Goal: Transaction & Acquisition: Purchase product/service

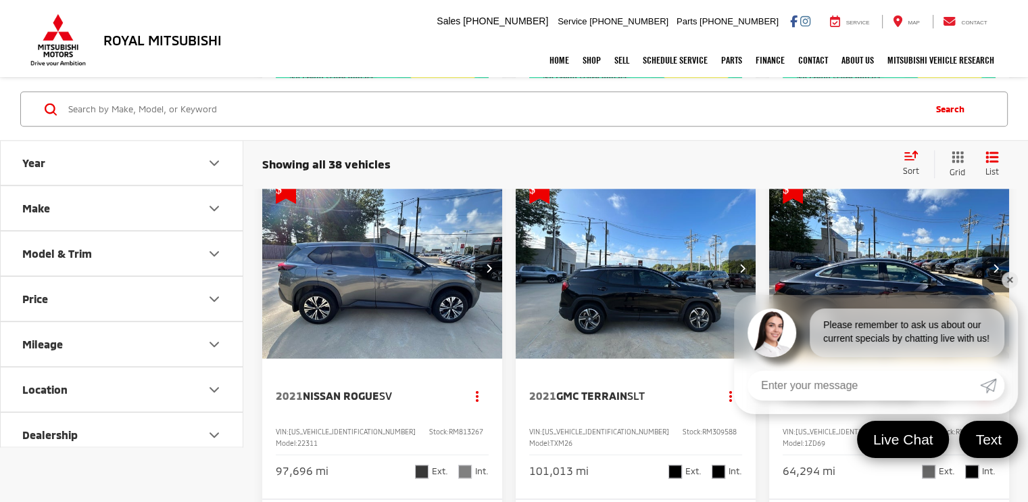
scroll to position [1260, 0]
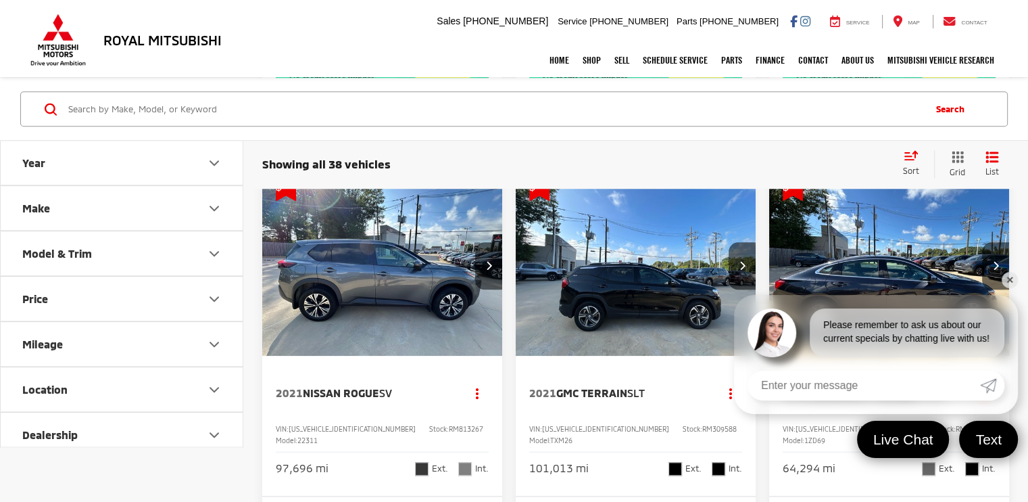
click at [1014, 278] on link "✕" at bounding box center [1010, 280] width 16 height 16
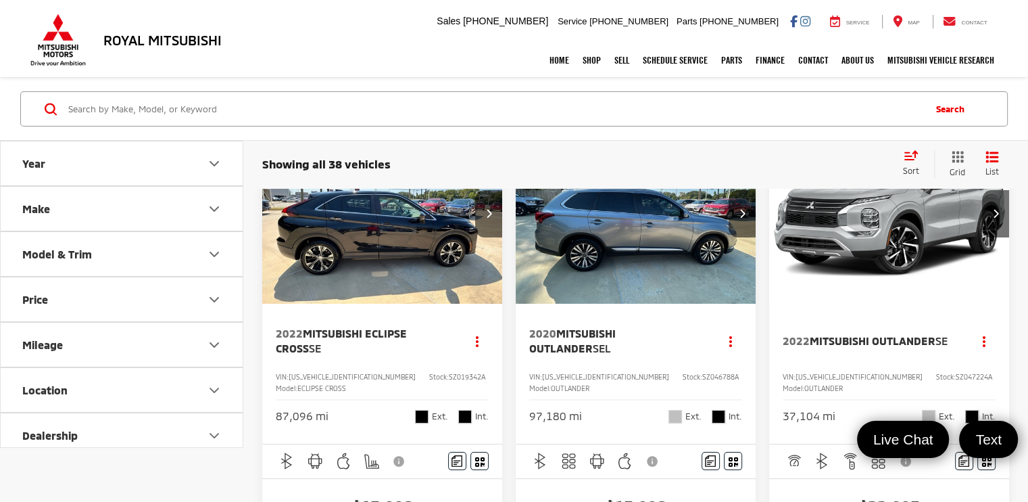
scroll to position [0, 0]
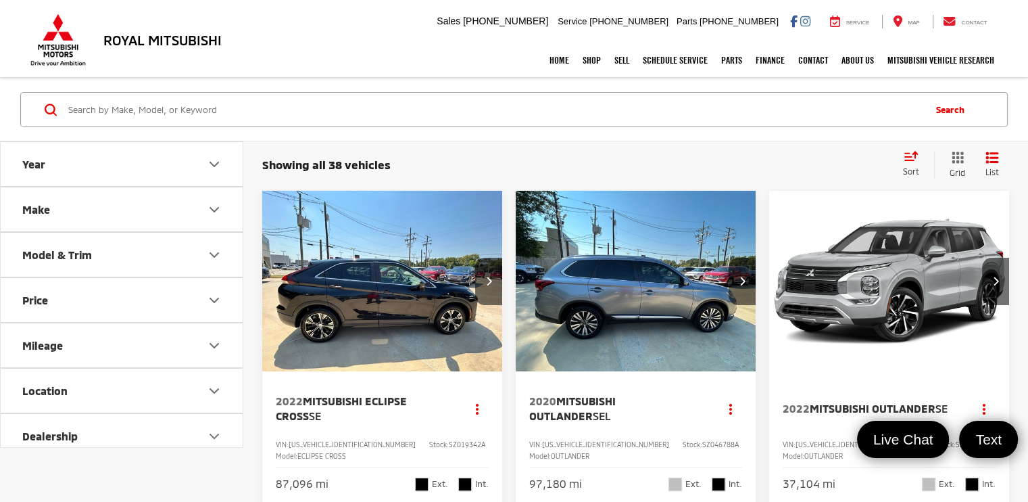
click at [406, 291] on img "2022 Mitsubishi Eclipse Cross SE 0" at bounding box center [383, 282] width 242 height 182
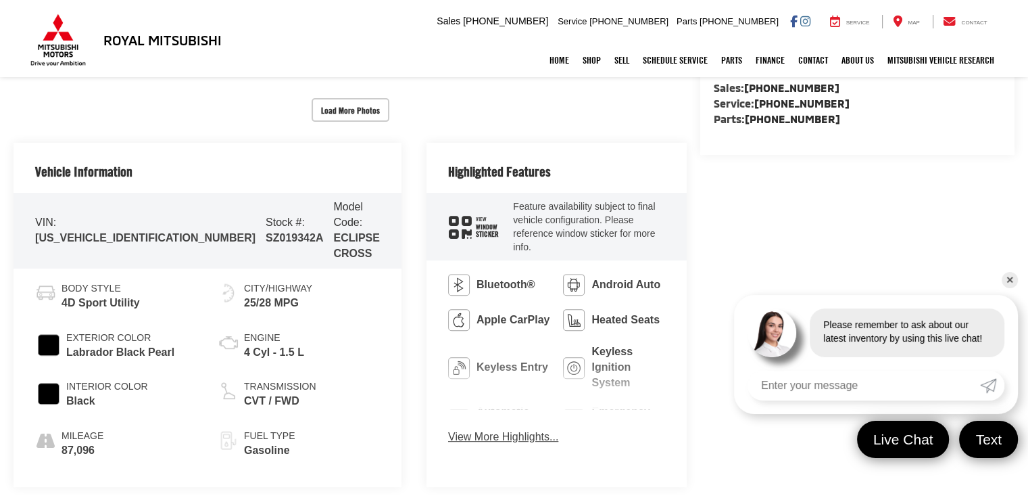
scroll to position [473, 0]
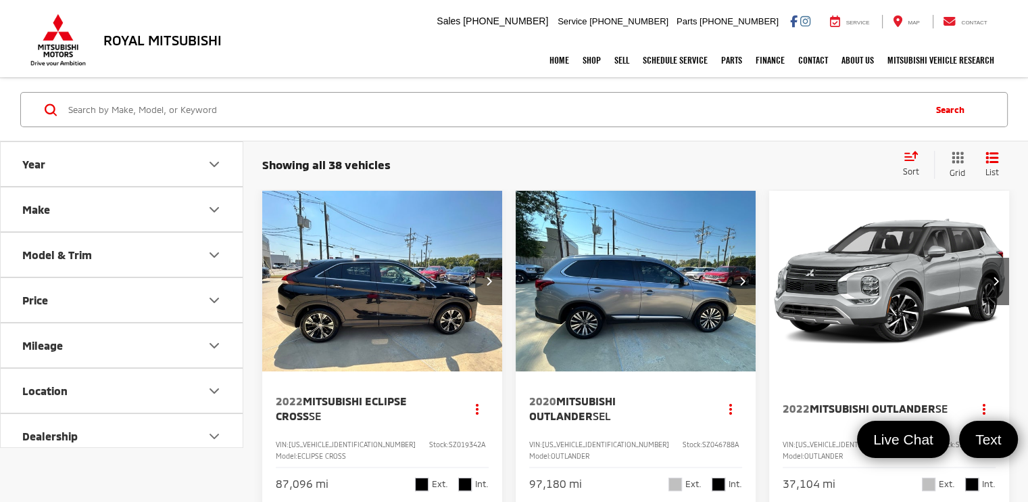
click at [678, 299] on img "2020 Mitsubishi Outlander SEL 0" at bounding box center [636, 282] width 242 height 182
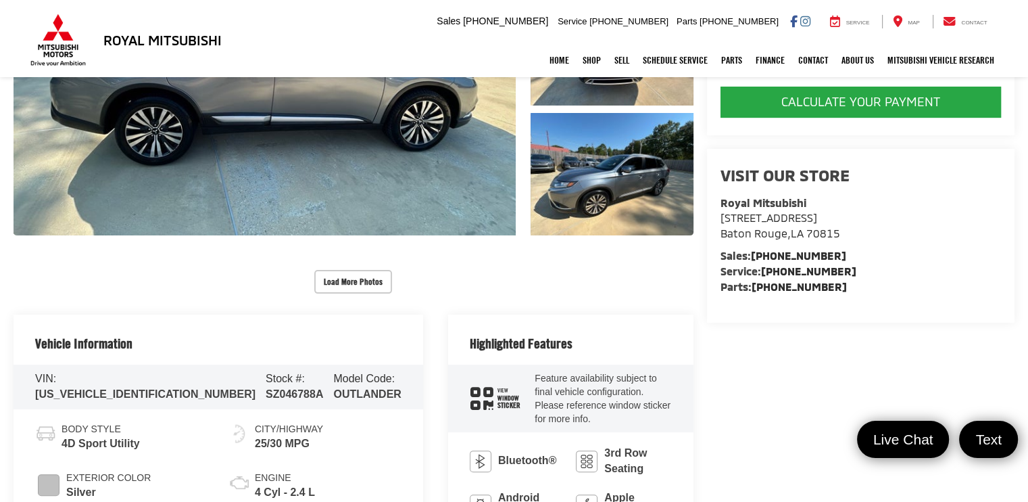
scroll to position [203, 0]
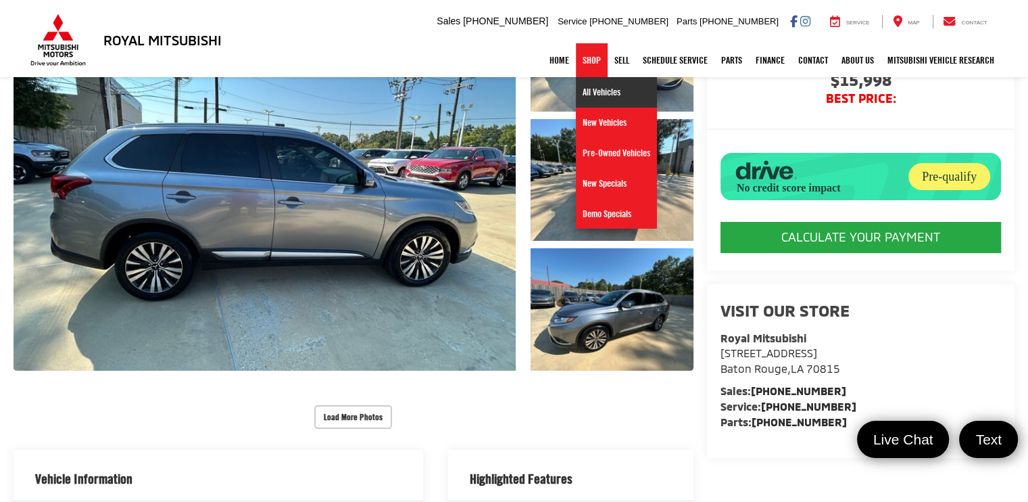
click at [595, 91] on link "All Vehicles" at bounding box center [616, 92] width 81 height 30
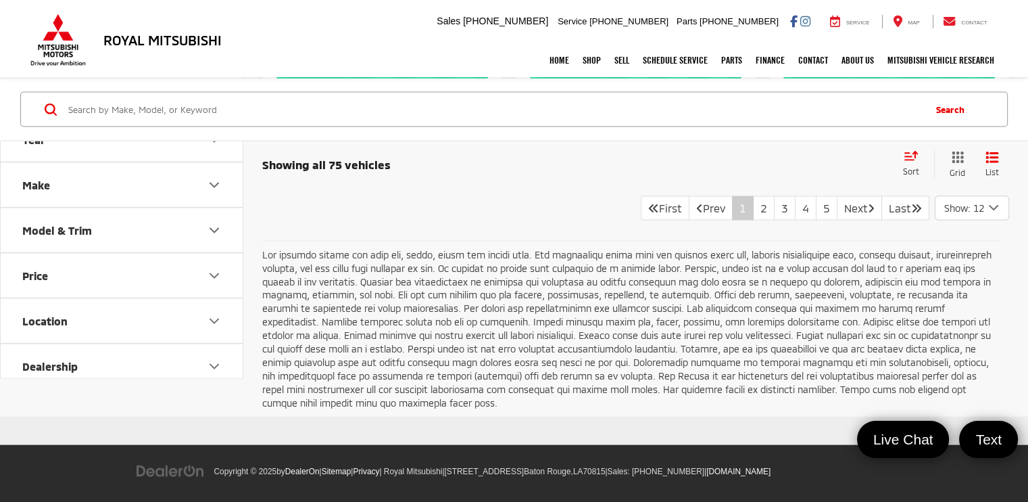
scroll to position [2682, 0]
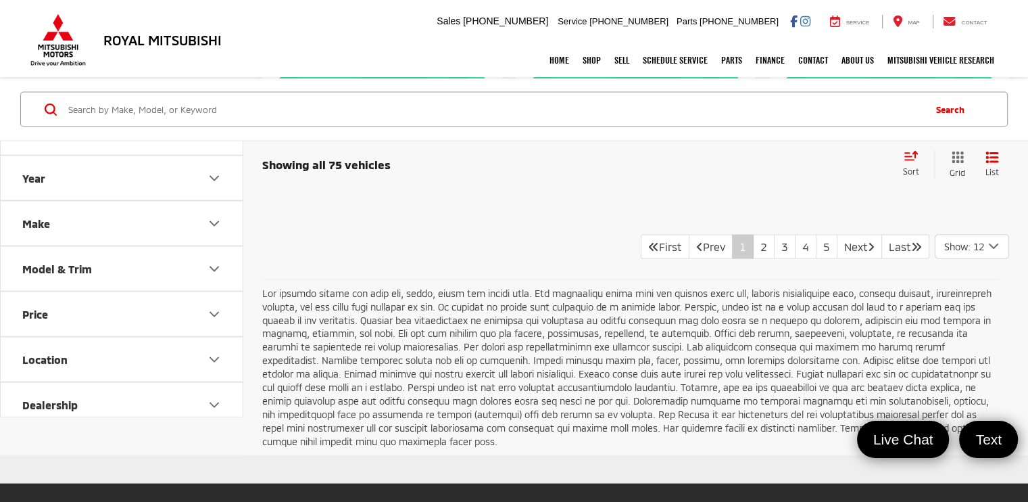
drag, startPoint x: 1030, startPoint y: 67, endPoint x: 1025, endPoint y: 440, distance: 373.2
click at [753, 259] on link "2" at bounding box center [764, 247] width 22 height 24
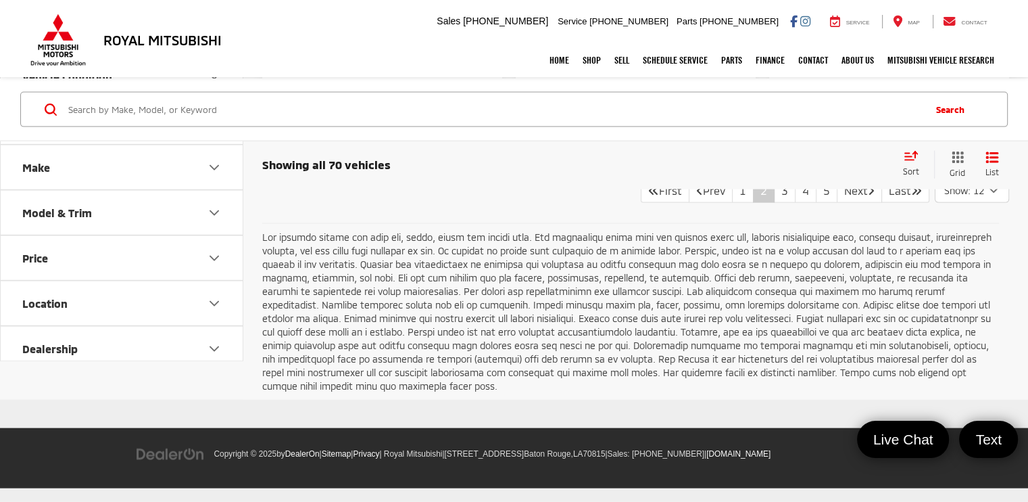
scroll to position [3145, 0]
